Goal: Task Accomplishment & Management: Use online tool/utility

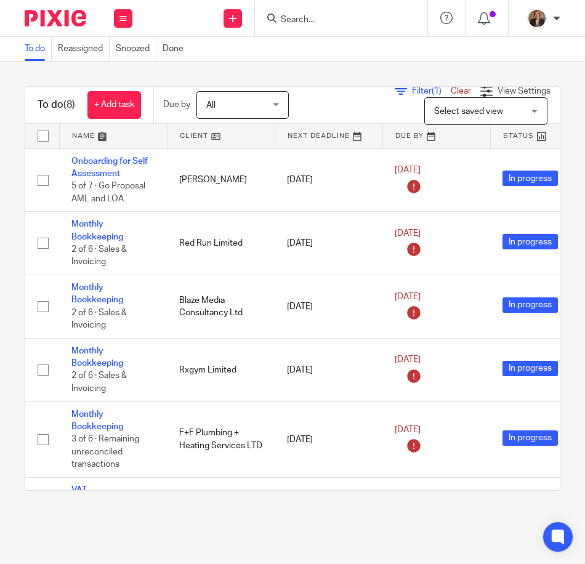
click at [92, 137] on link at bounding box center [113, 136] width 107 height 25
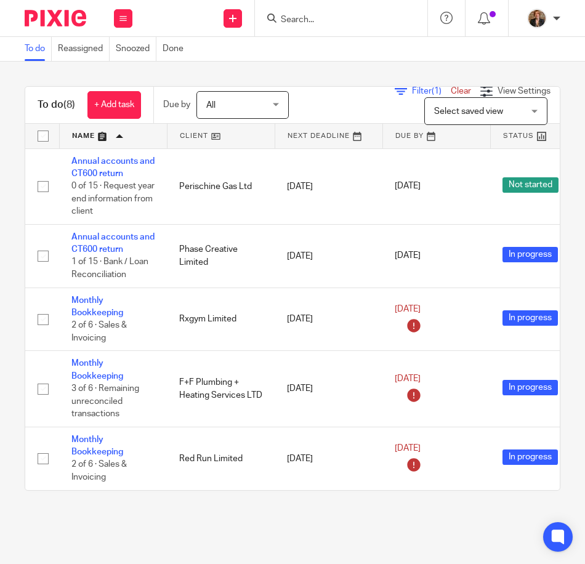
click at [369, 20] on input "Search" at bounding box center [335, 20] width 111 height 11
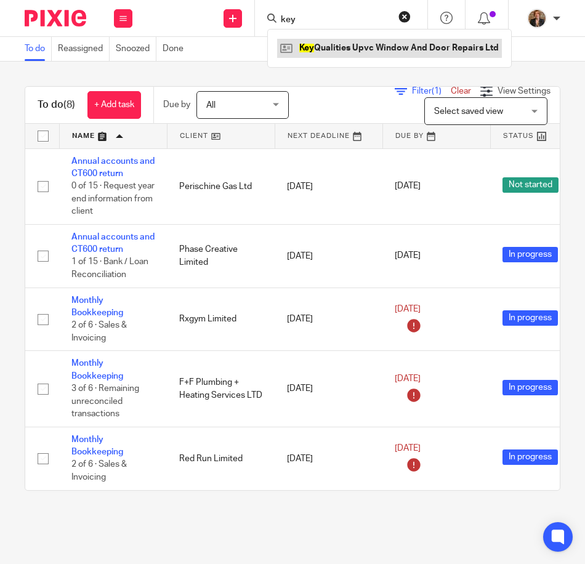
type input "key"
click at [344, 39] on link at bounding box center [389, 48] width 225 height 18
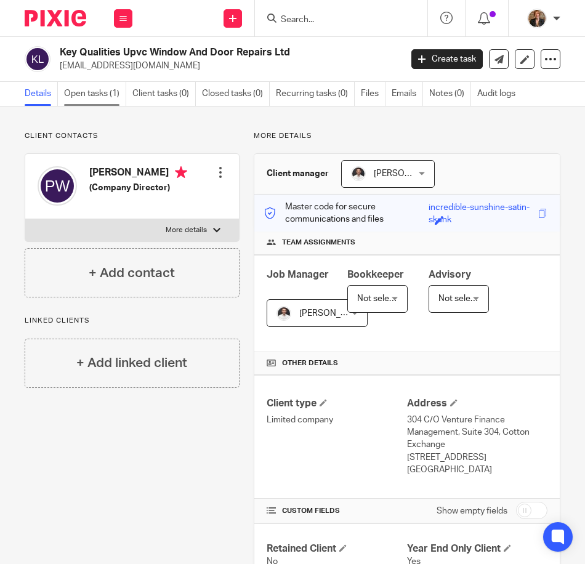
click at [102, 83] on link "Open tasks (1)" at bounding box center [95, 94] width 62 height 24
click at [86, 84] on link "Open tasks (1)" at bounding box center [95, 94] width 62 height 24
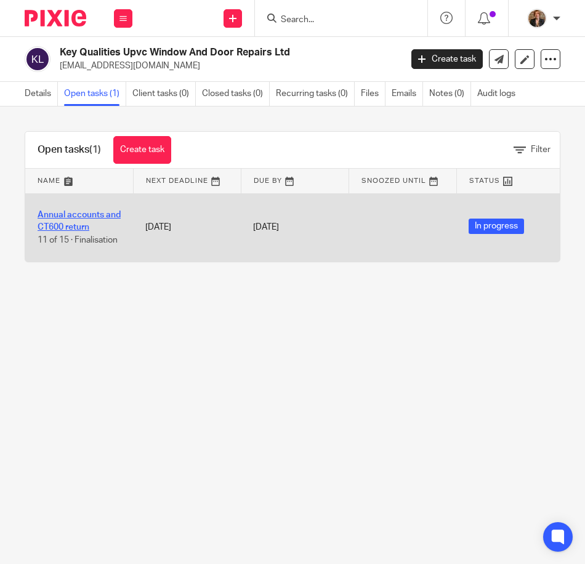
click at [55, 215] on link "Annual accounts and CT600 return" at bounding box center [79, 221] width 83 height 21
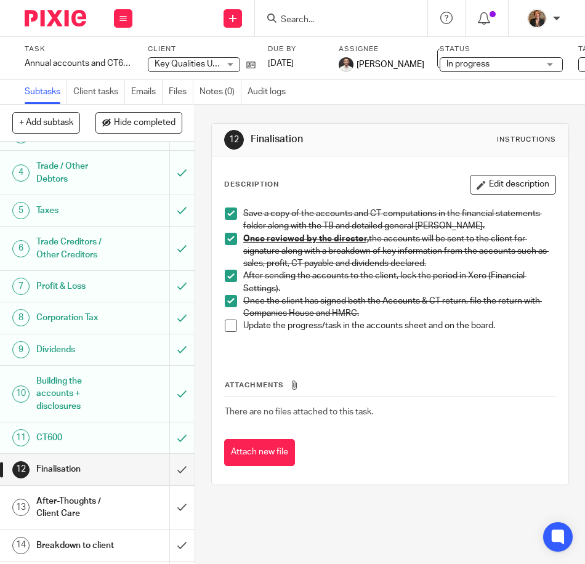
scroll to position [199, 0]
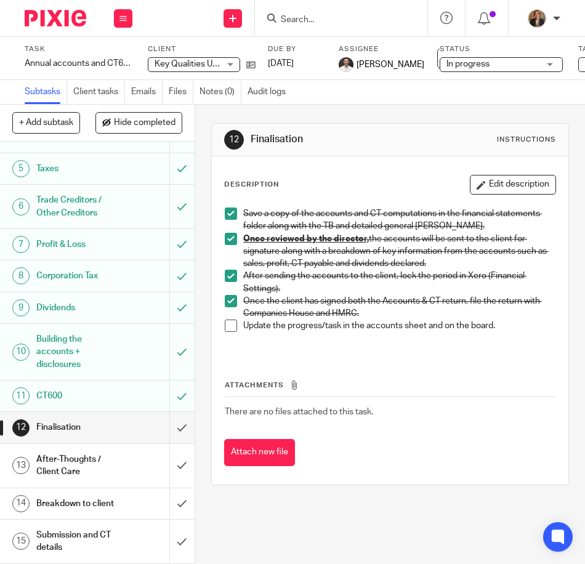
click at [228, 298] on span at bounding box center [231, 301] width 12 height 12
click at [347, 512] on div "12 Finalisation Instructions Description Edit description Save a copy of the ac…" at bounding box center [390, 334] width 390 height 459
click at [314, 15] on input "Search" at bounding box center [335, 20] width 111 height 11
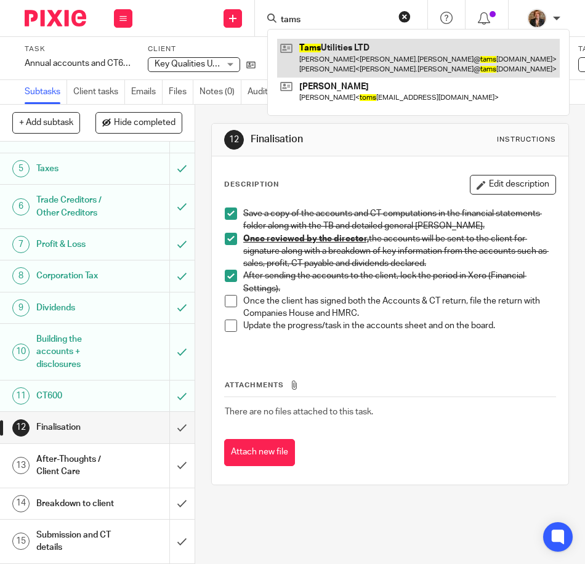
type input "tams"
click at [363, 62] on link at bounding box center [418, 58] width 283 height 38
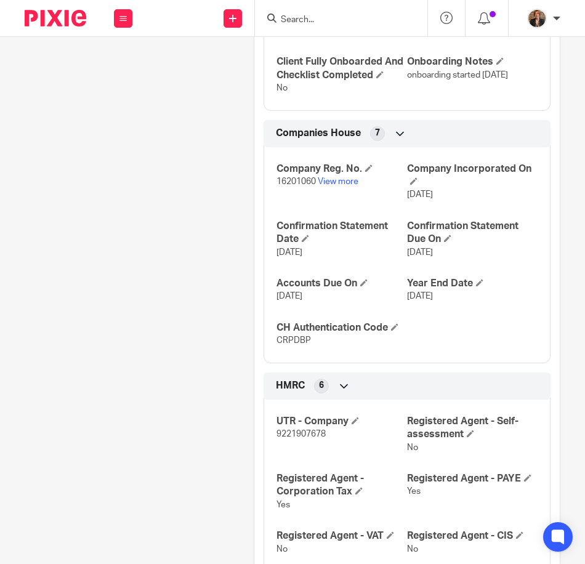
scroll to position [657, 0]
